Goal: Task Accomplishment & Management: Use online tool/utility

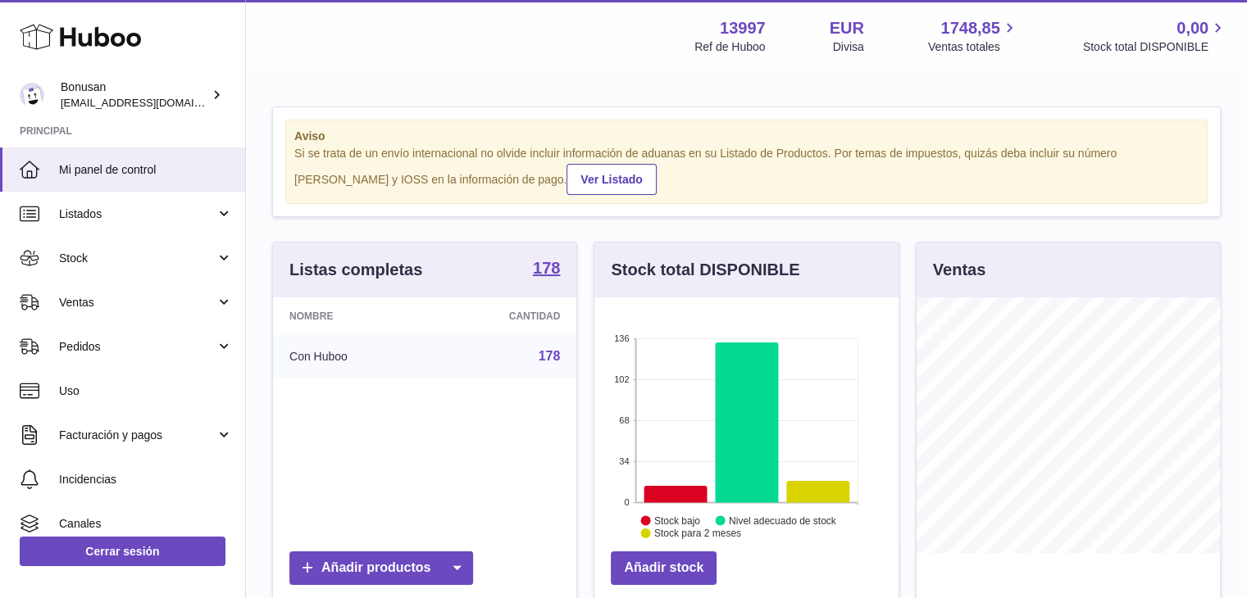
scroll to position [256, 307]
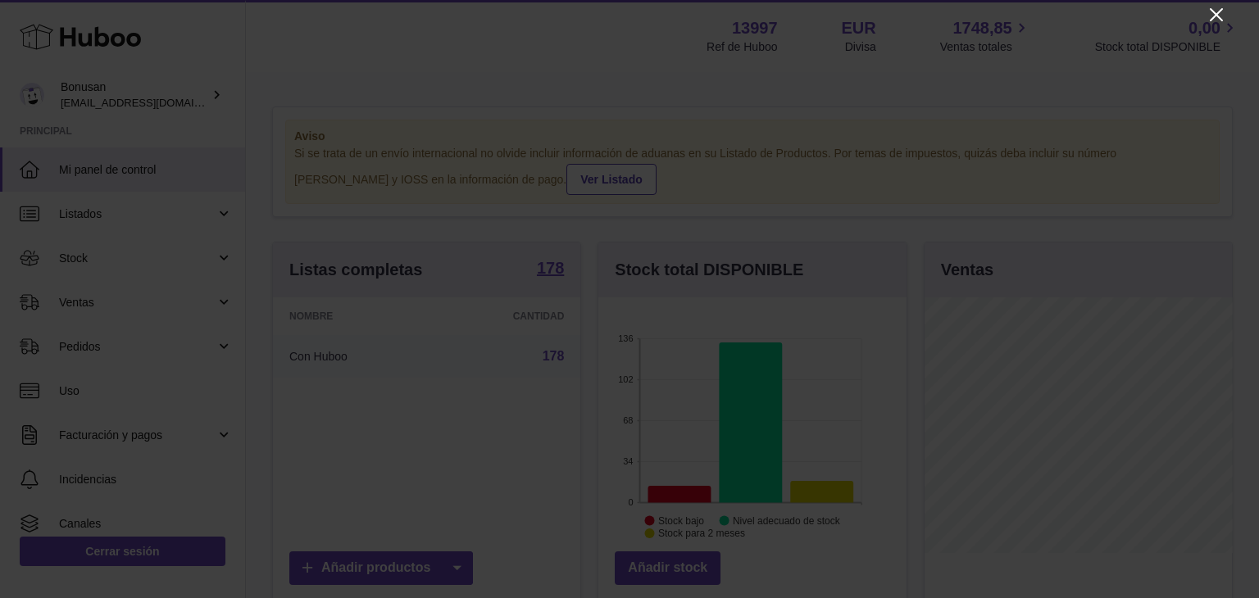
click at [1217, 7] on icon "Close" at bounding box center [1217, 15] width 20 height 20
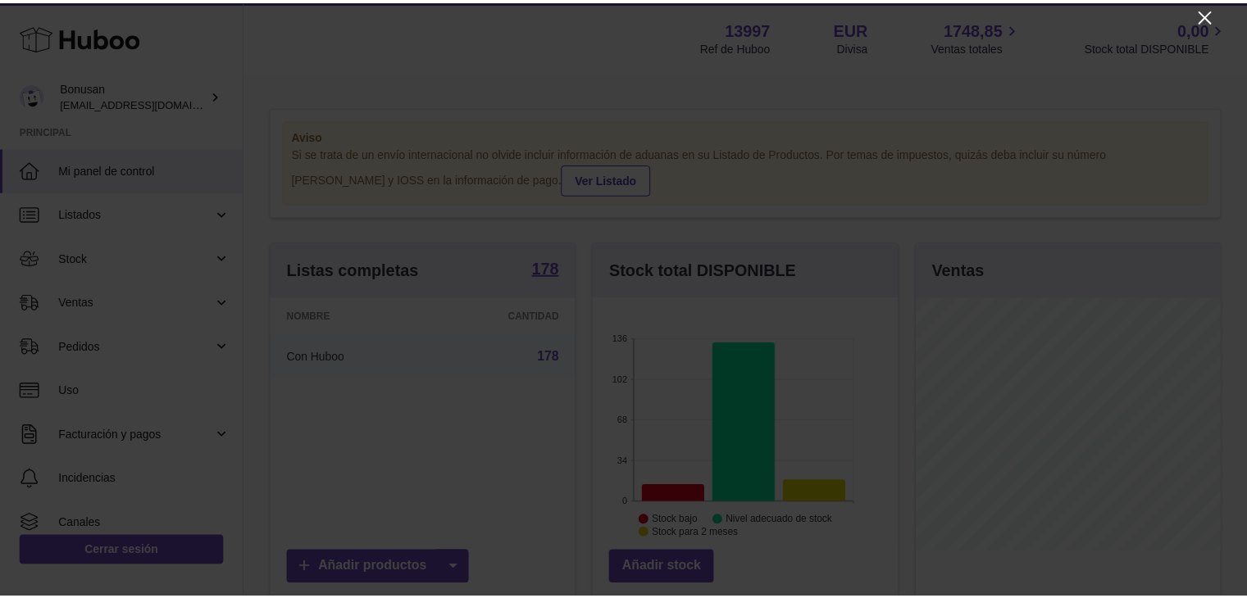
scroll to position [819574, 819526]
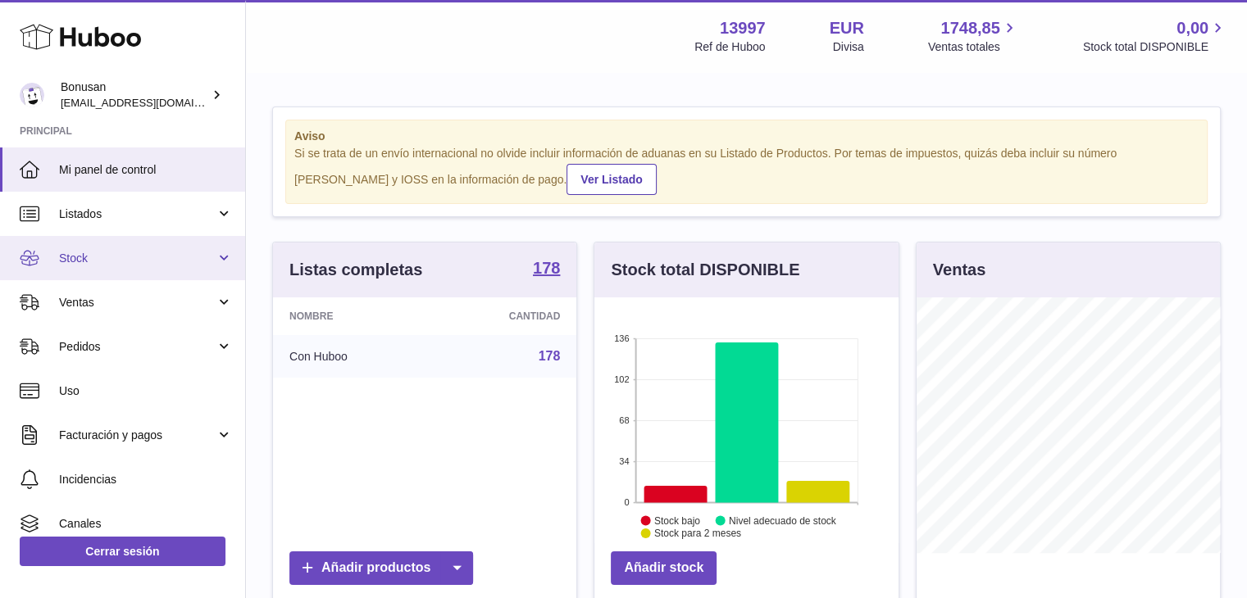
click at [78, 254] on span "Stock" at bounding box center [137, 259] width 157 height 16
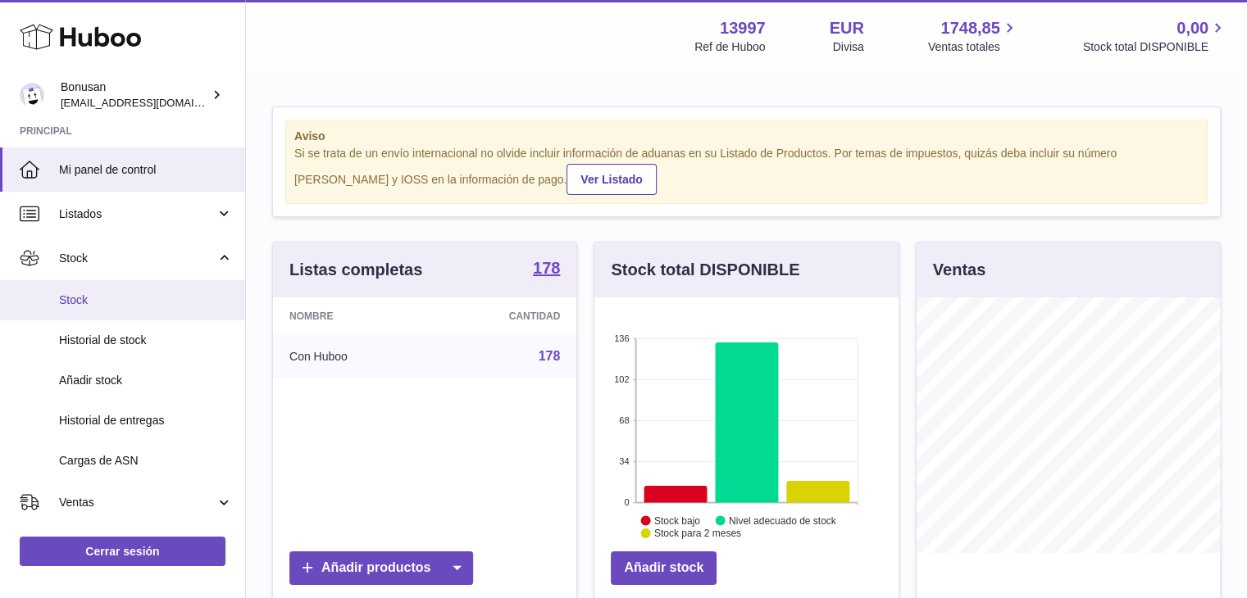
click at [95, 309] on link "Stock" at bounding box center [122, 300] width 245 height 40
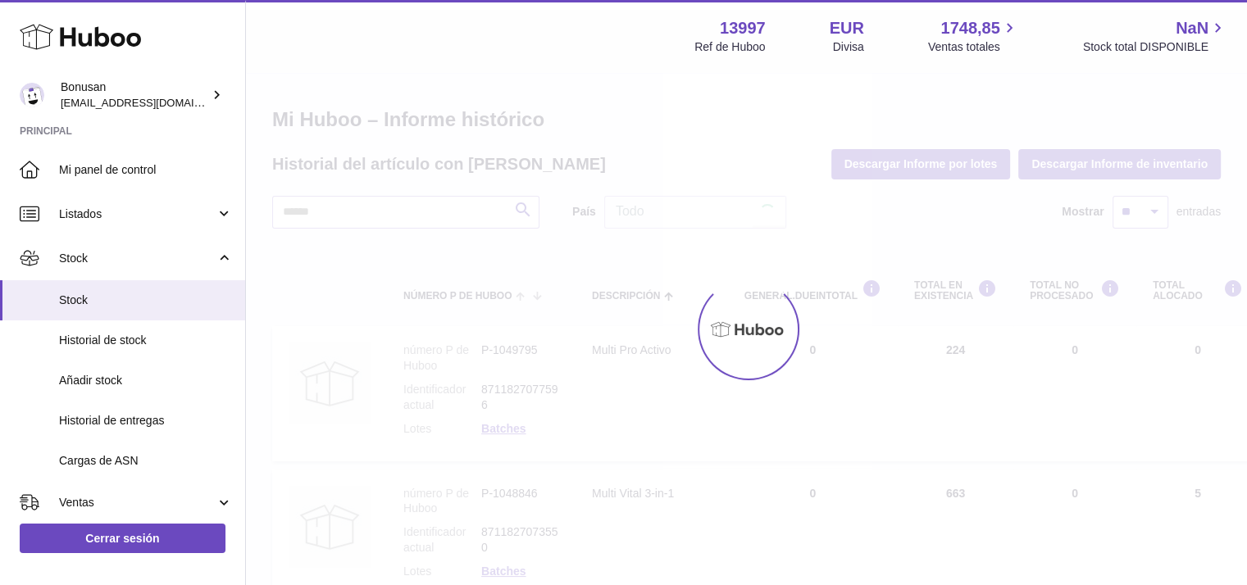
click at [144, 300] on ul "Mi panel de control Listados No está con Huboo Listados con Huboo Paquetes Stoc…" at bounding box center [122, 491] width 245 height 687
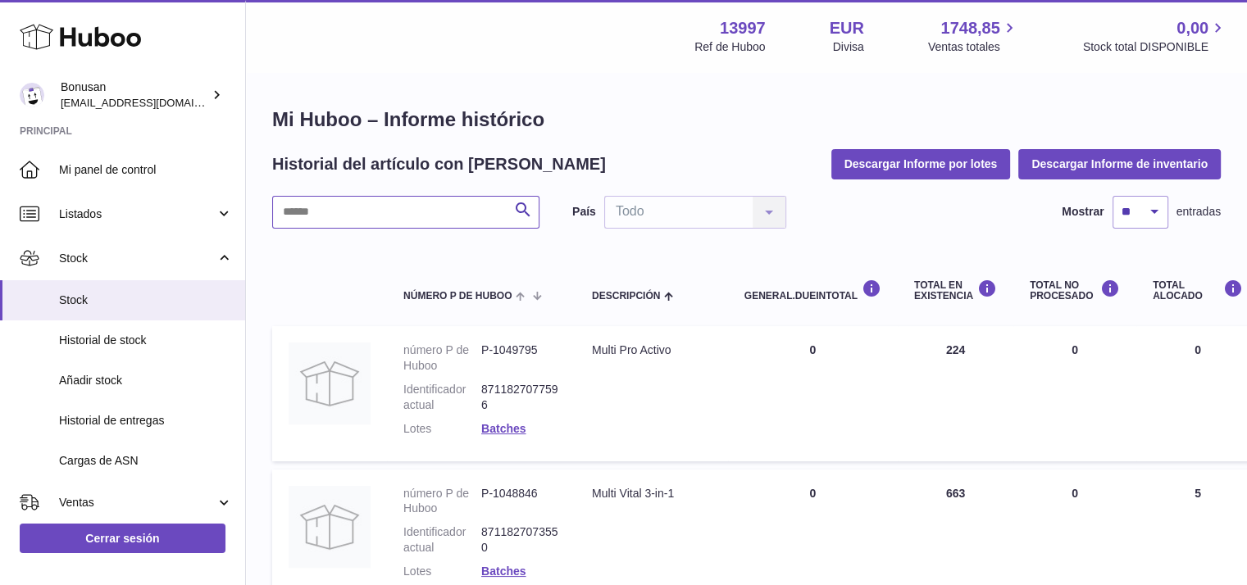
click at [335, 218] on input "text" at bounding box center [405, 212] width 267 height 33
paste input "**********"
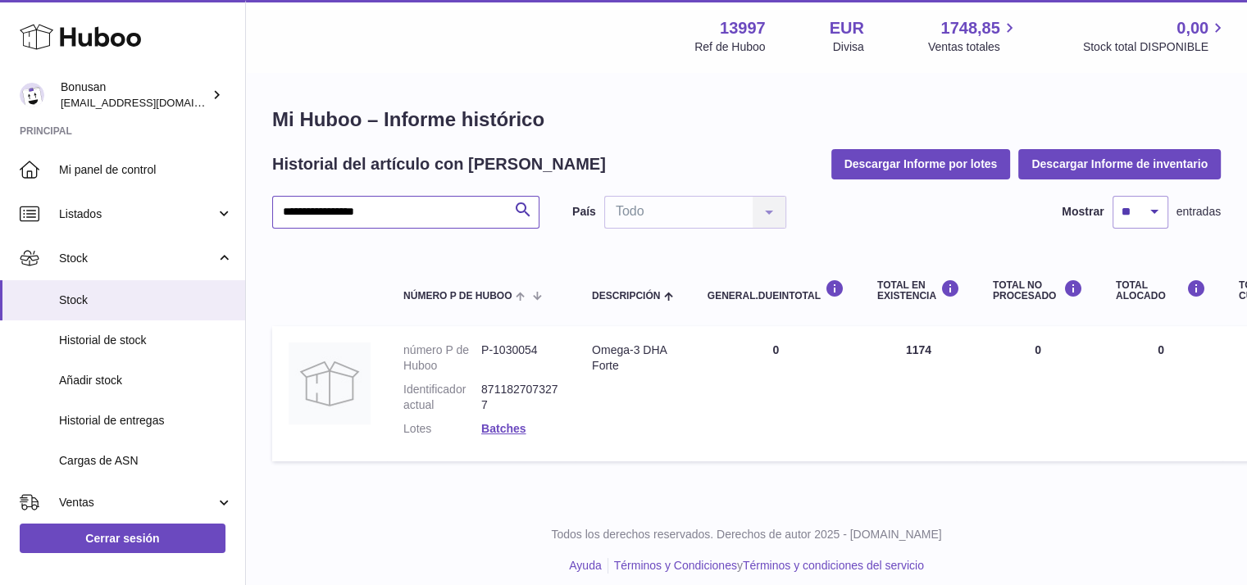
type input "**********"
drag, startPoint x: 640, startPoint y: 375, endPoint x: 592, endPoint y: 348, distance: 55.0
click at [592, 348] on td "Descripción Omega-3 DHA Forte" at bounding box center [634, 393] width 116 height 134
copy div "Omega-3 DHA Forte"
